Goal: Navigation & Orientation: Find specific page/section

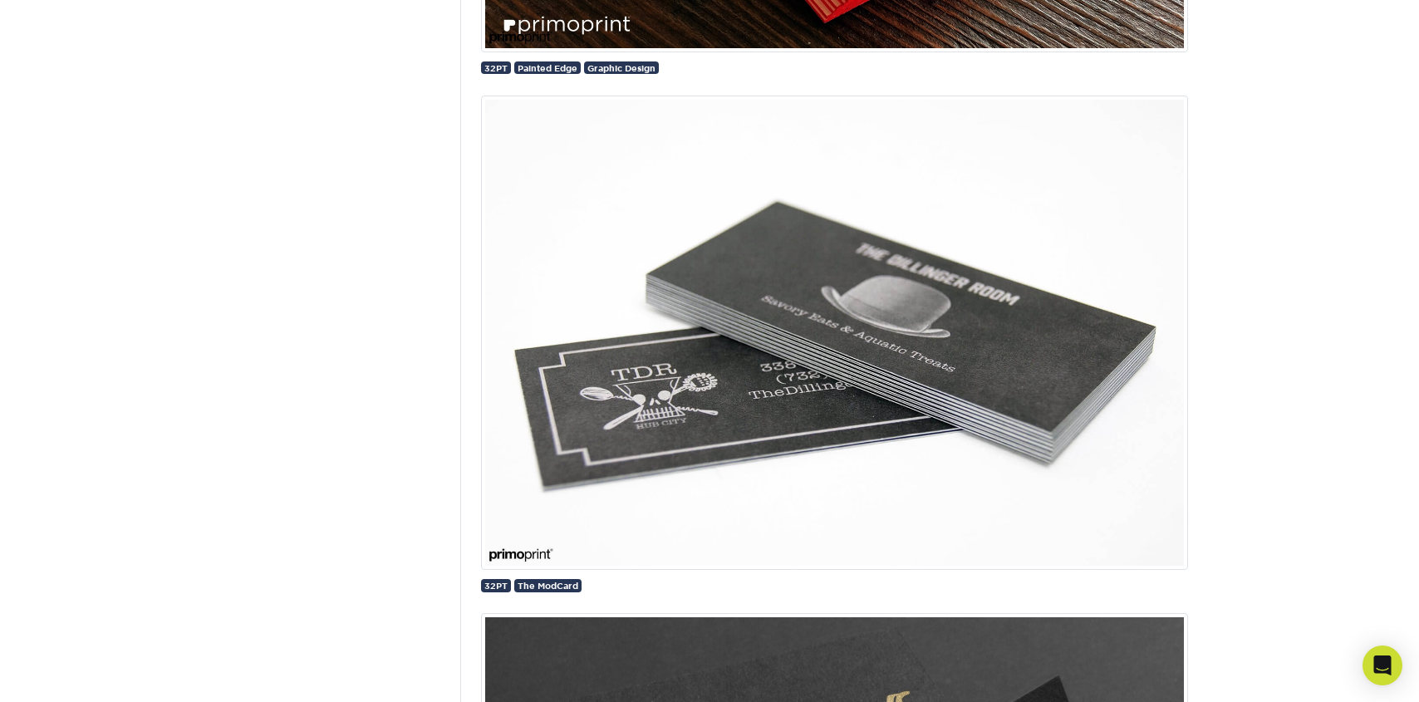
scroll to position [1671, 0]
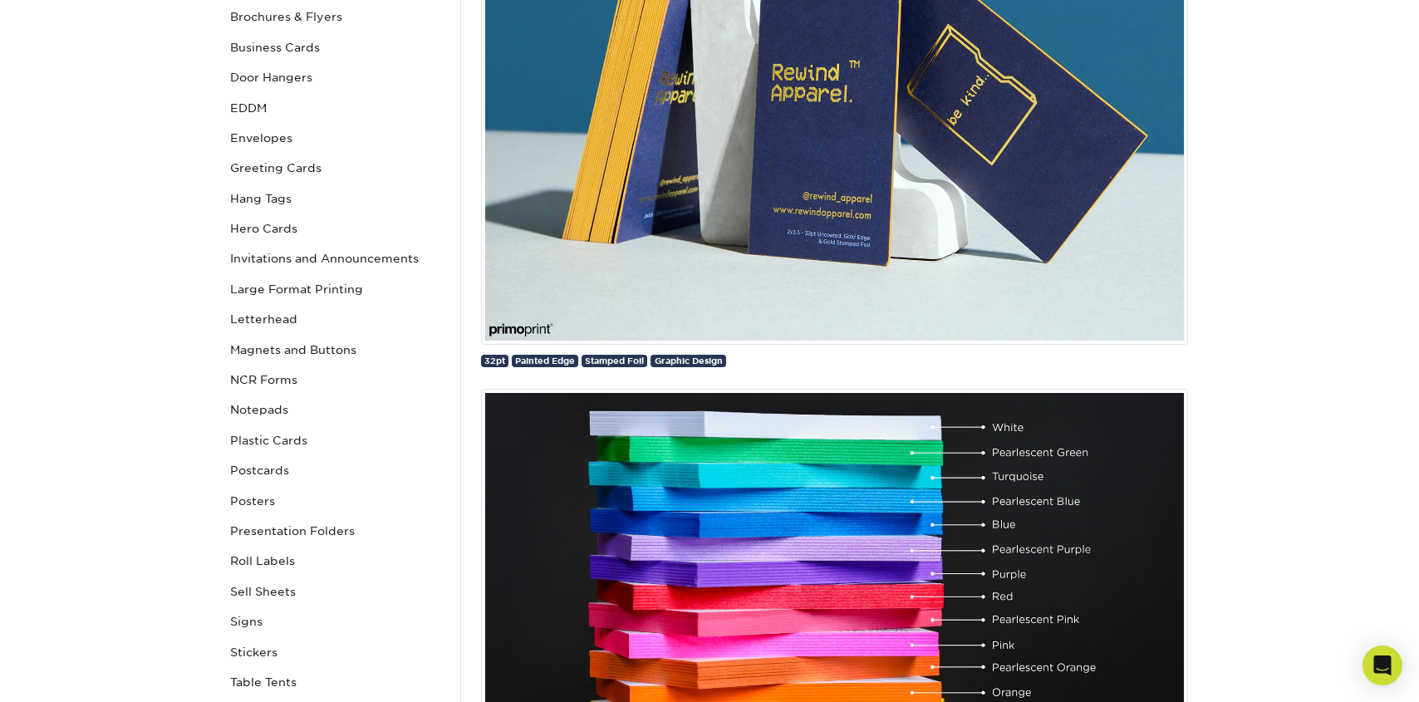
scroll to position [360, 0]
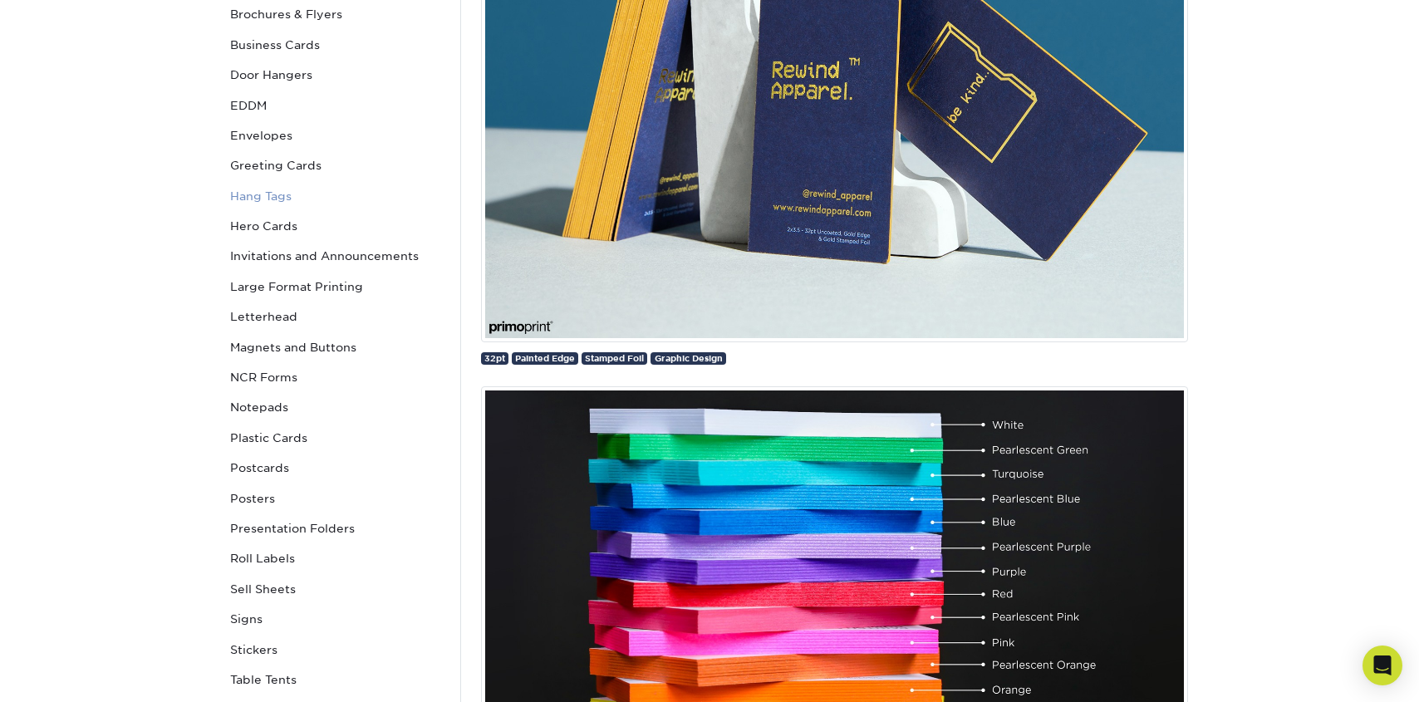
click at [261, 192] on link "Hang Tags" at bounding box center [335, 196] width 224 height 30
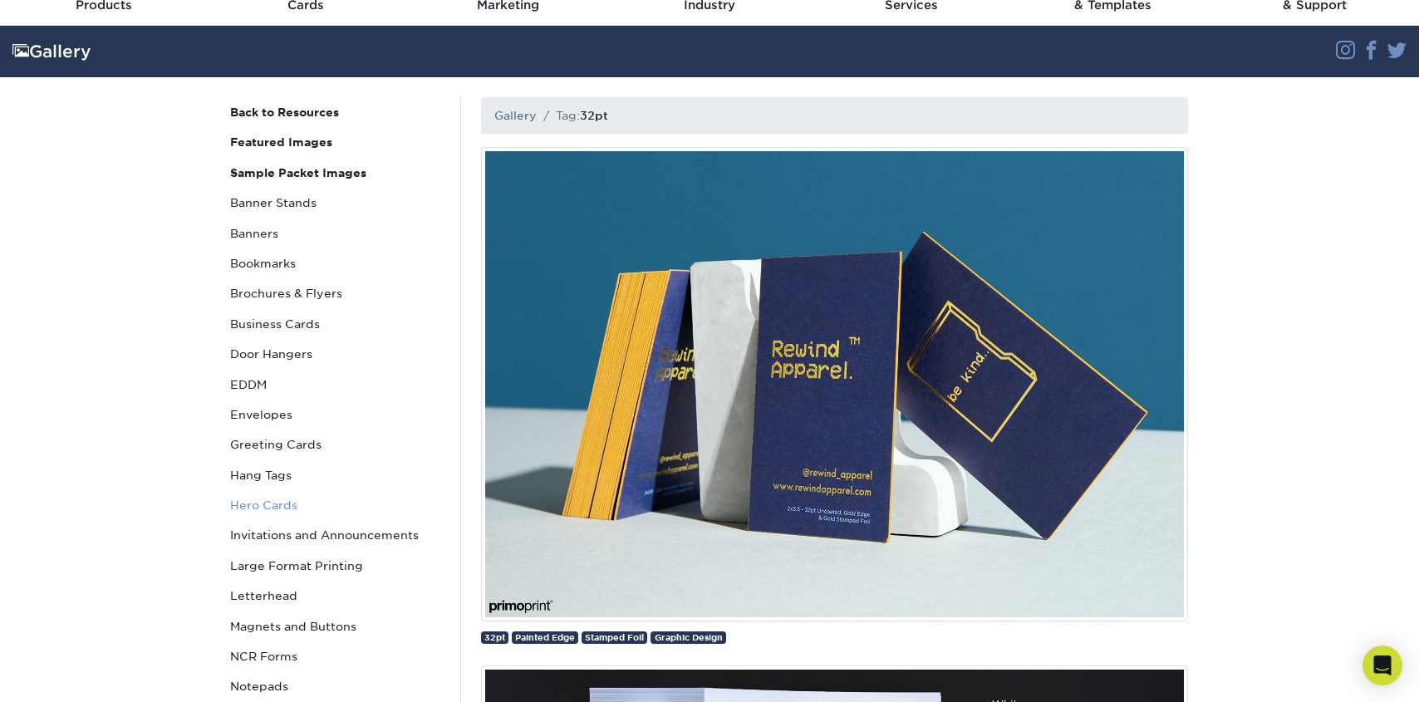
scroll to position [73, 0]
